Goal: Complete application form: Complete application form

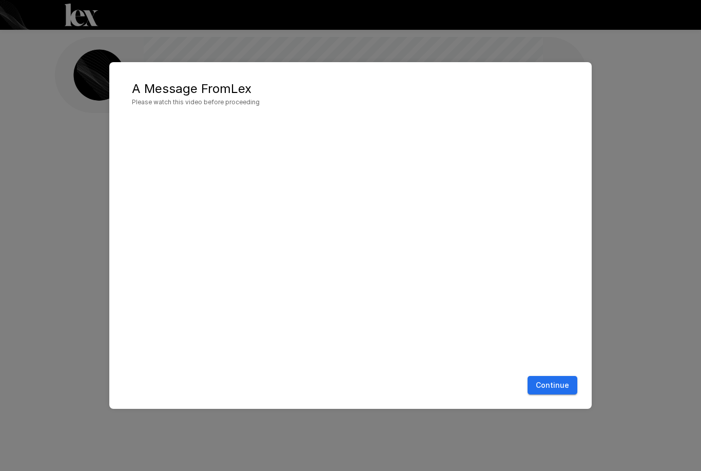
click at [561, 388] on button "Continue" at bounding box center [553, 385] width 50 height 19
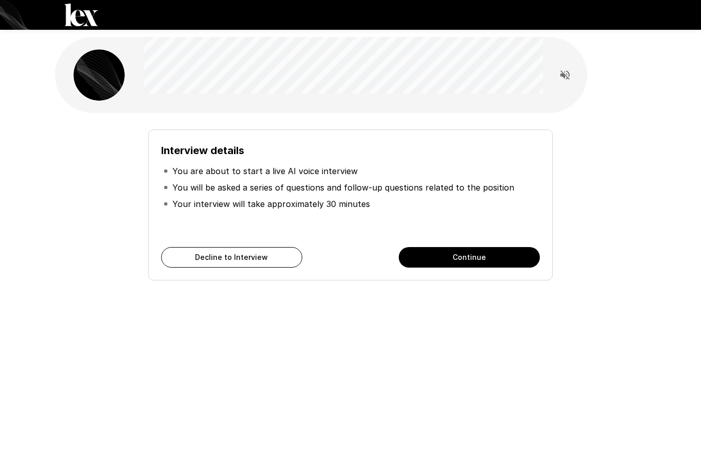
click at [518, 255] on button "Continue" at bounding box center [469, 257] width 141 height 21
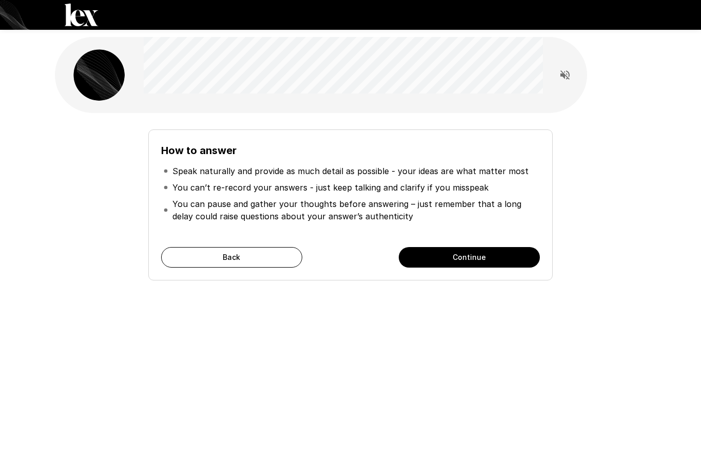
click at [522, 260] on button "Continue" at bounding box center [469, 257] width 141 height 21
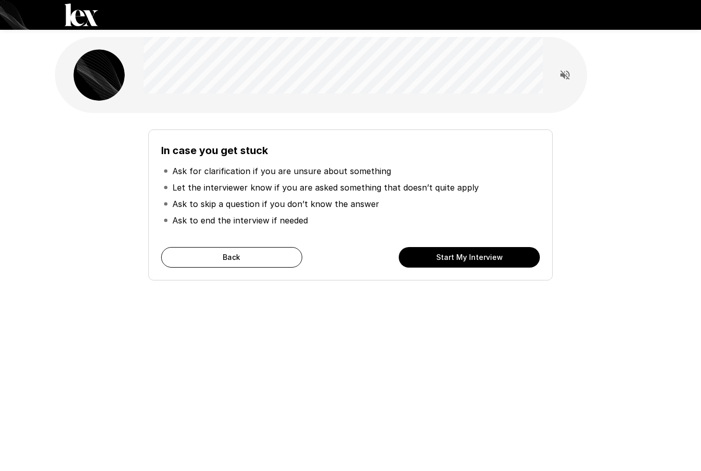
click at [487, 241] on div "In case you get stuck Ask for clarification if you are unsure about something L…" at bounding box center [350, 204] width 404 height 151
click at [481, 257] on button "Start My Interview" at bounding box center [469, 257] width 141 height 21
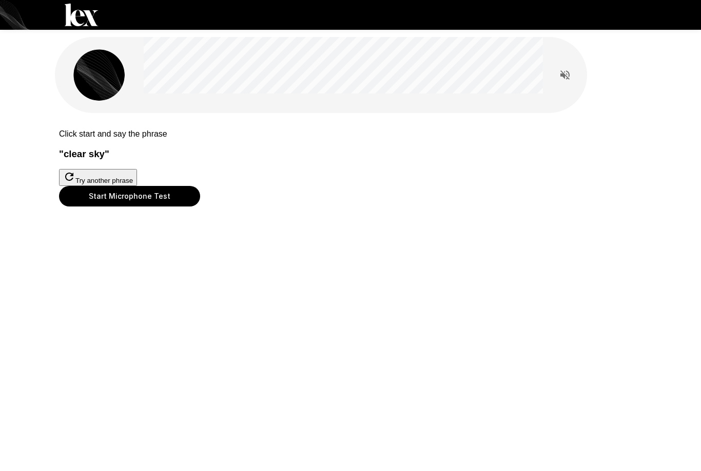
click at [200, 206] on button "Start Microphone Test" at bounding box center [129, 196] width 141 height 21
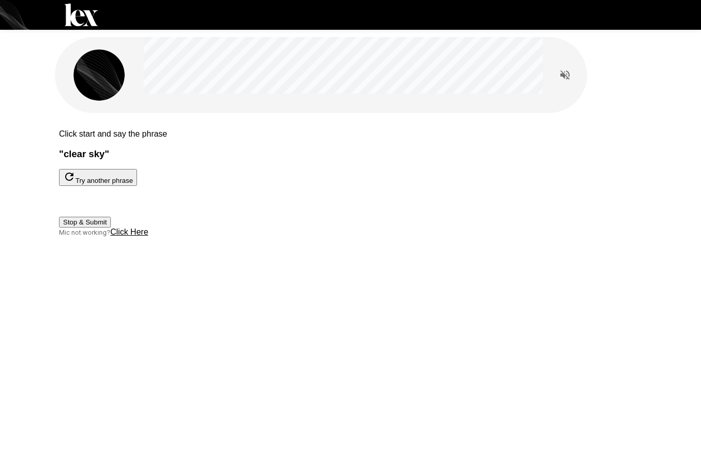
click at [111, 227] on button "Stop & Submit" at bounding box center [85, 222] width 52 height 11
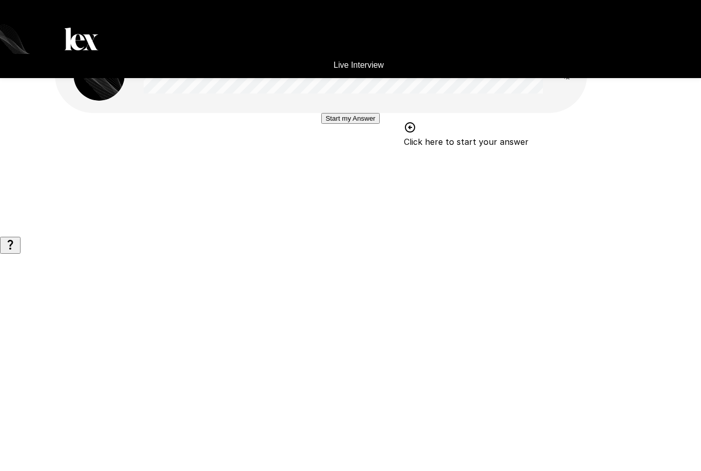
click at [379, 124] on button "Start my Answer" at bounding box center [350, 118] width 58 height 11
click at [370, 155] on button "Stop & Submit" at bounding box center [350, 149] width 52 height 11
click at [379, 124] on button "Start my Answer" at bounding box center [350, 118] width 58 height 11
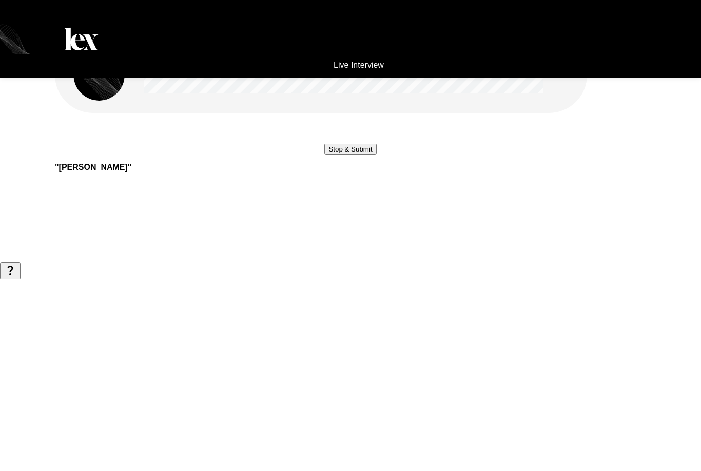
click at [376, 155] on button "Stop & Submit" at bounding box center [350, 149] width 52 height 11
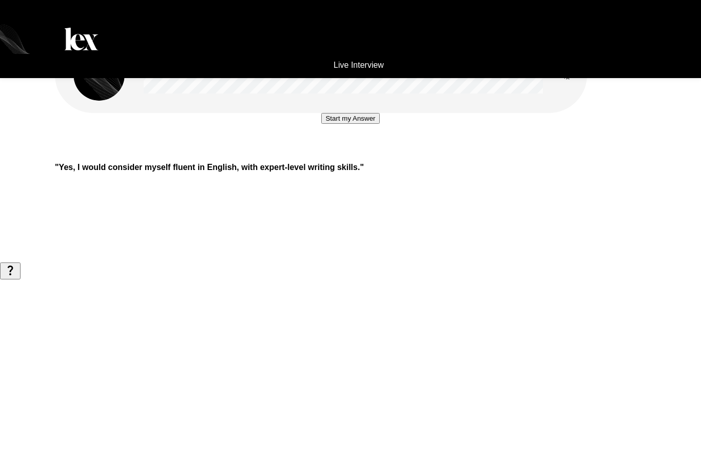
click at [379, 124] on button "Start my Answer" at bounding box center [350, 118] width 58 height 11
click at [364, 155] on button "Stop & Submit" at bounding box center [350, 149] width 52 height 11
click at [369, 124] on button "Start my Answer" at bounding box center [350, 118] width 58 height 11
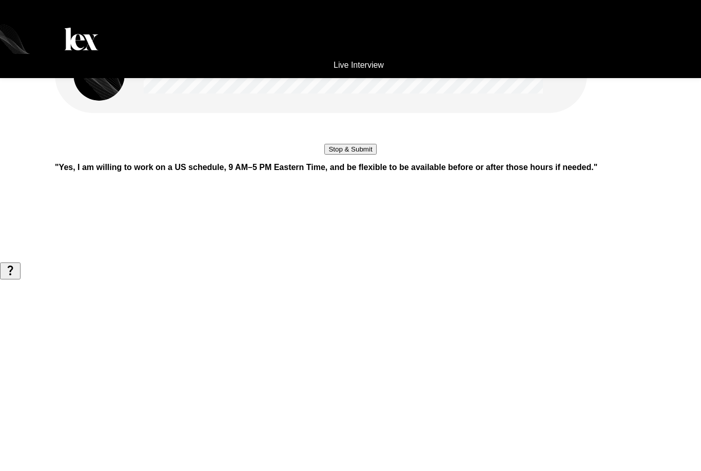
click at [324, 155] on button "Stop & Submit" at bounding box center [350, 149] width 52 height 11
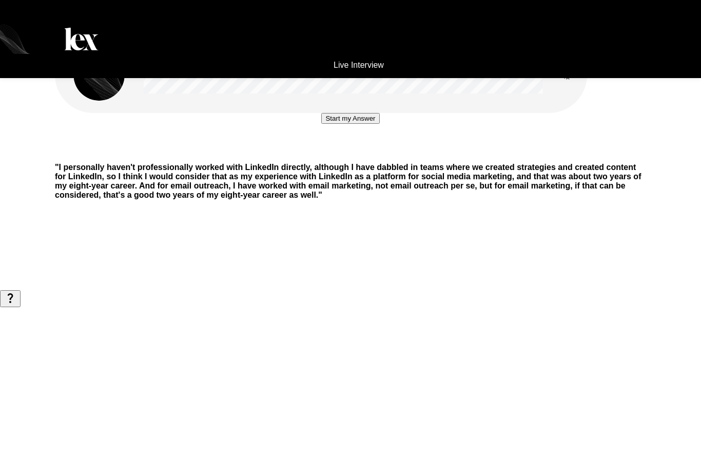
click at [321, 124] on button "Start my Answer" at bounding box center [350, 118] width 58 height 11
click at [325, 155] on button "Stop & Submit" at bounding box center [350, 149] width 52 height 11
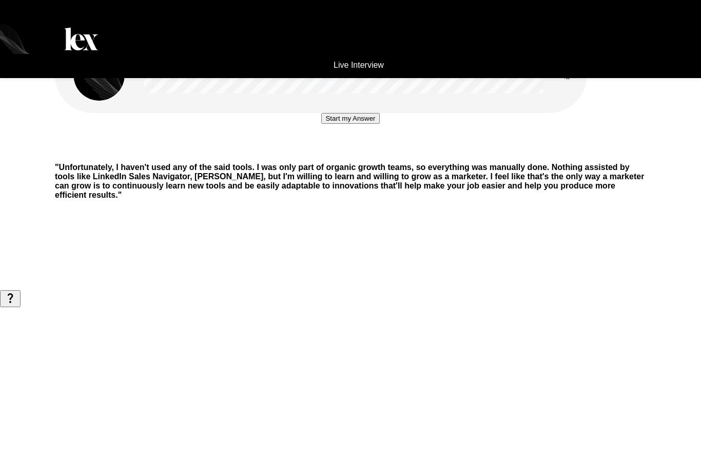
click at [323, 124] on button "Start my Answer" at bounding box center [350, 118] width 58 height 11
click at [363, 155] on button "Stop & Submit" at bounding box center [350, 149] width 52 height 11
